Goal: Information Seeking & Learning: Learn about a topic

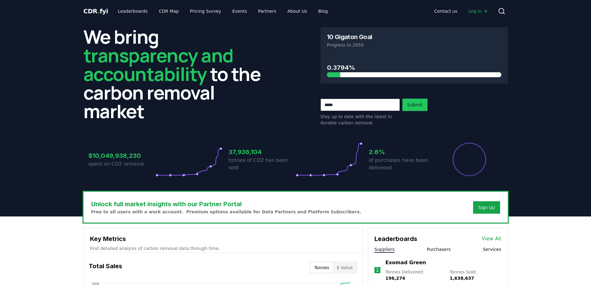
click at [55, 191] on header "We bring transparency and accountability to the carbon removal market 10 Gigato…" at bounding box center [295, 119] width 591 height 194
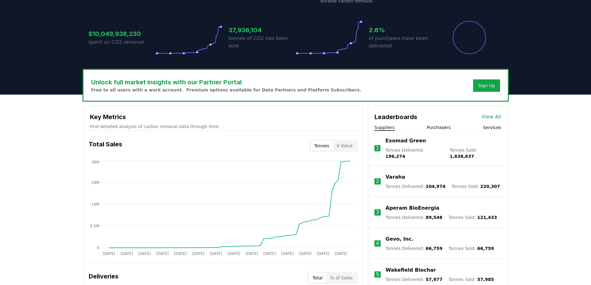
scroll to position [124, 0]
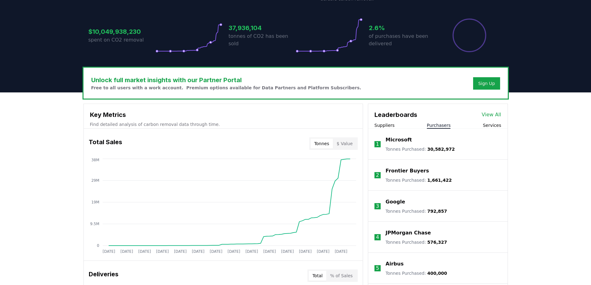
click at [442, 123] on button "Purchasers" at bounding box center [439, 125] width 24 height 6
click at [492, 126] on button "Services" at bounding box center [492, 125] width 18 height 6
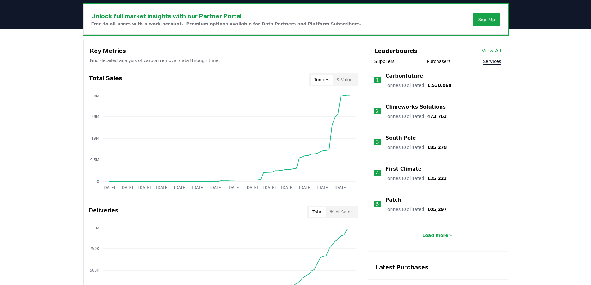
scroll to position [217, 0]
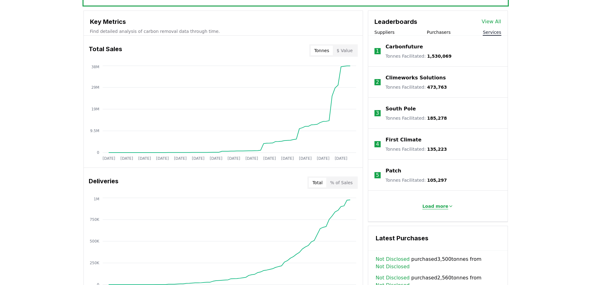
click at [443, 205] on p "Load more" at bounding box center [435, 206] width 26 height 6
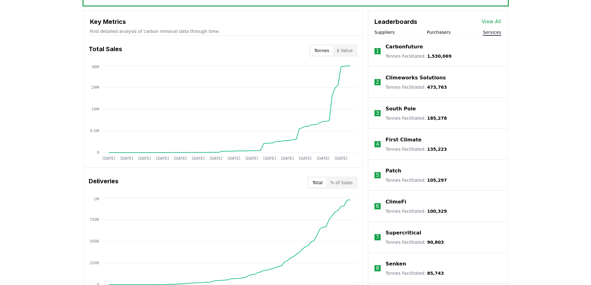
click at [396, 78] on p "Climeworks Solutions" at bounding box center [415, 77] width 60 height 7
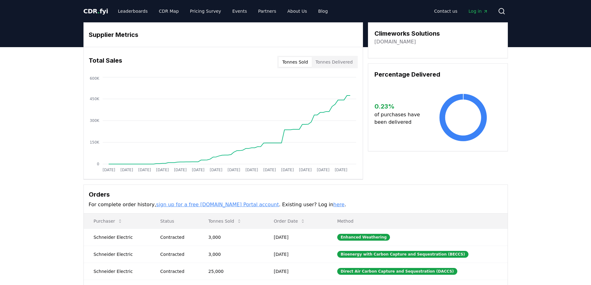
click at [337, 63] on button "Tonnes Delivered" at bounding box center [334, 62] width 45 height 10
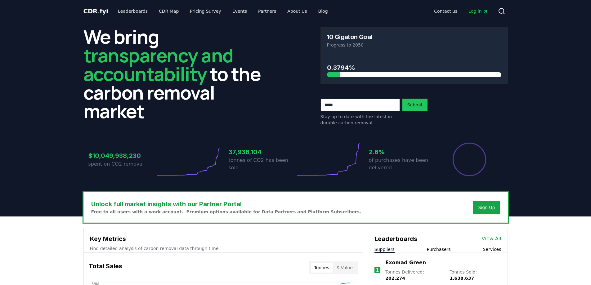
scroll to position [124, 0]
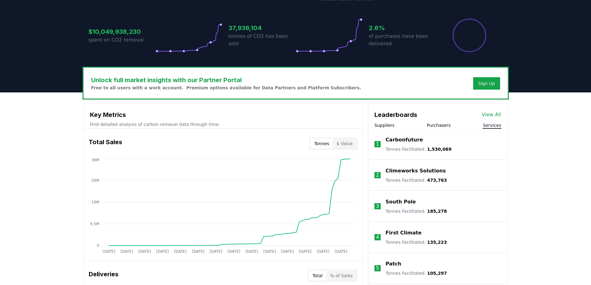
click at [492, 126] on button "Services" at bounding box center [492, 125] width 18 height 6
click at [494, 115] on link "View All" at bounding box center [492, 114] width 20 height 7
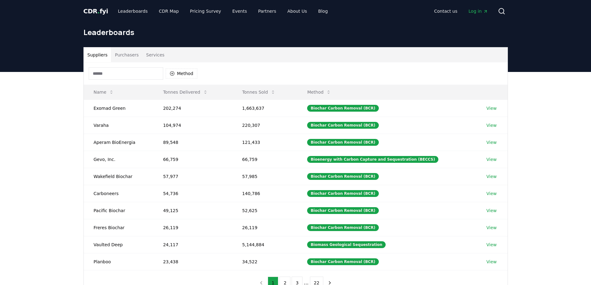
click at [145, 54] on button "Services" at bounding box center [155, 54] width 26 height 15
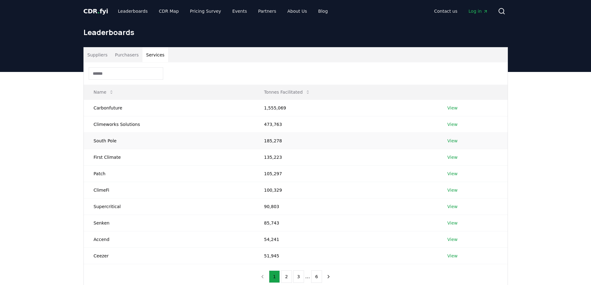
click at [454, 140] on link "View" at bounding box center [452, 141] width 10 height 6
click at [148, 52] on button "Services" at bounding box center [155, 54] width 26 height 15
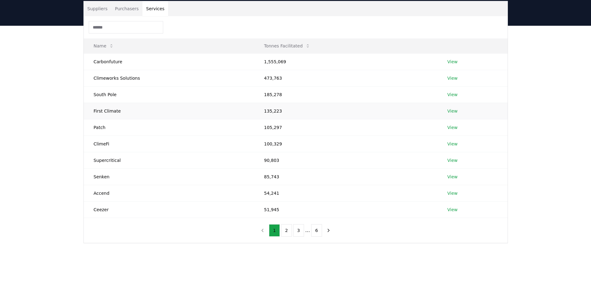
scroll to position [62, 0]
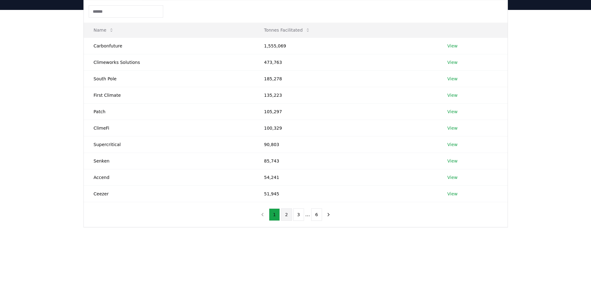
click at [287, 215] on button "2" at bounding box center [286, 214] width 11 height 12
click at [274, 213] on button "1" at bounding box center [274, 214] width 11 height 12
click at [452, 47] on link "View" at bounding box center [452, 46] width 10 height 6
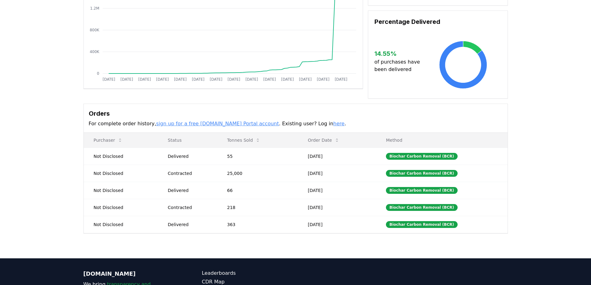
scroll to position [93, 0]
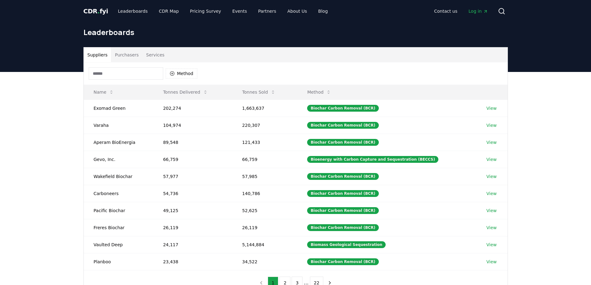
click at [147, 55] on button "Services" at bounding box center [155, 54] width 26 height 15
